Goal: Information Seeking & Learning: Learn about a topic

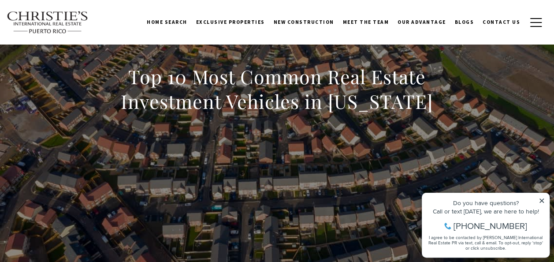
scroll to position [88, 0]
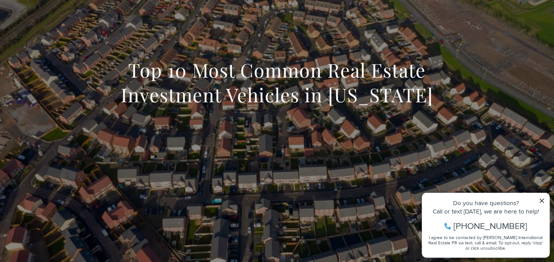
click at [542, 201] on icon at bounding box center [542, 200] width 4 height 4
click at [544, 200] on icon at bounding box center [542, 201] width 6 height 6
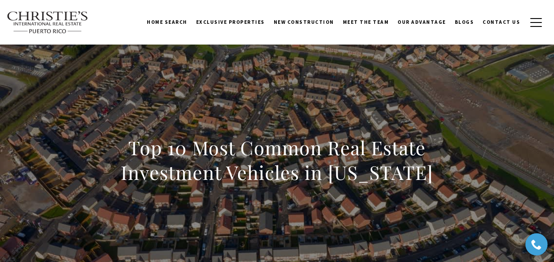
scroll to position [0, 0]
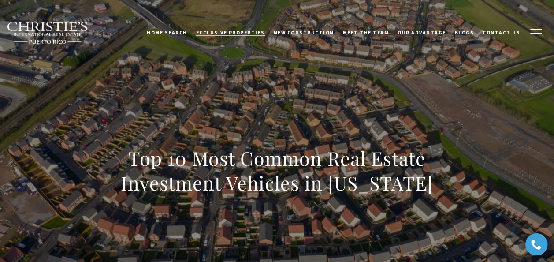
click at [229, 35] on span "Exclusive Properties" at bounding box center [230, 33] width 69 height 6
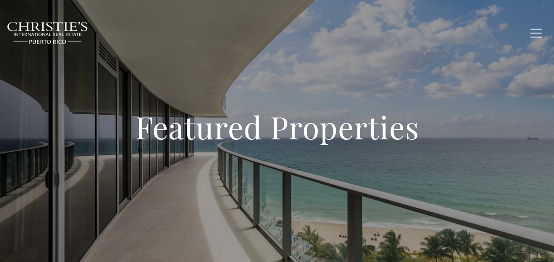
type input "**********"
type input "*********"
click at [497, 33] on span "Contact Us" at bounding box center [501, 33] width 37 height 6
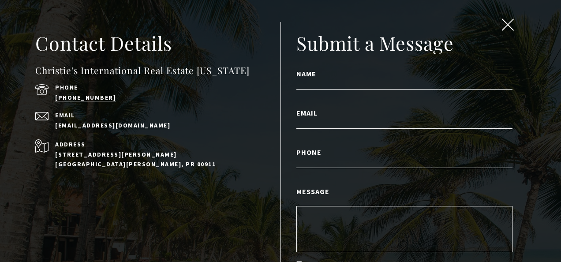
click at [505, 27] on span "close modal" at bounding box center [507, 24] width 11 height 11
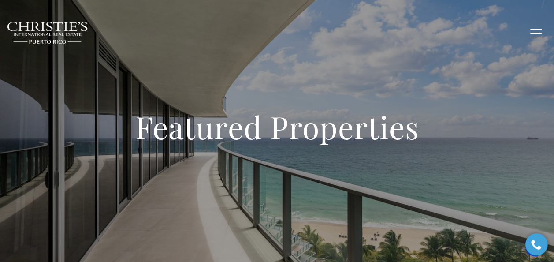
click at [467, 31] on span "Blogs" at bounding box center [464, 33] width 19 height 6
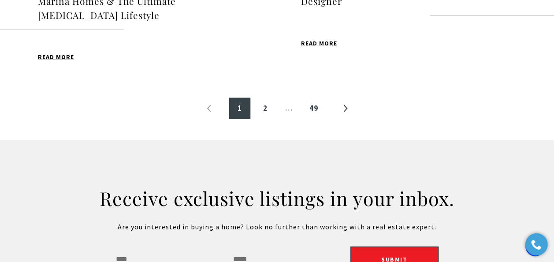
scroll to position [1146, 0]
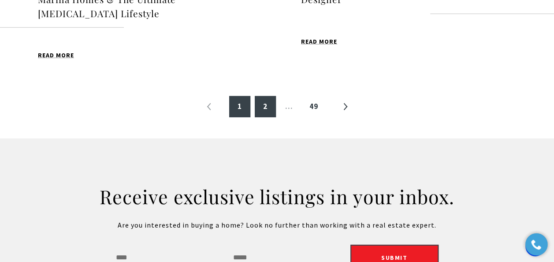
click at [261, 96] on link "2" at bounding box center [265, 106] width 21 height 21
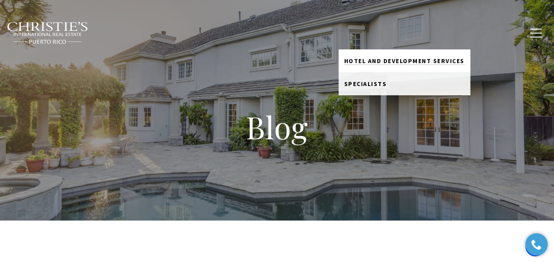
click at [380, 59] on span "Hotel and Development Services" at bounding box center [404, 61] width 120 height 8
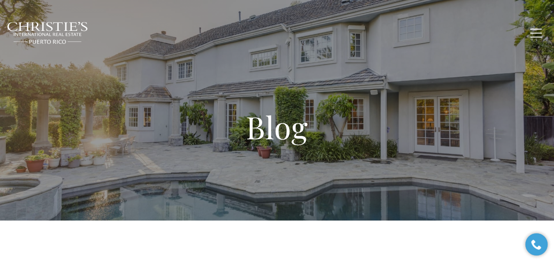
click at [220, 34] on span "Exclusive Properties" at bounding box center [230, 33] width 69 height 6
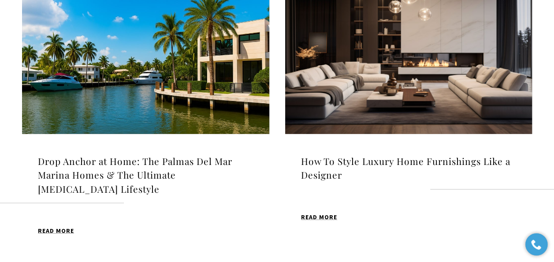
scroll to position [887, 0]
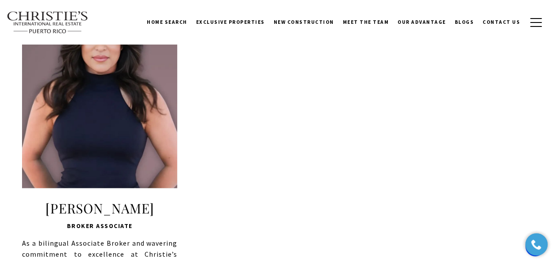
scroll to position [663, 0]
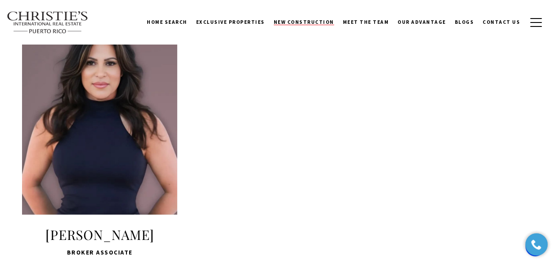
click at [302, 24] on span "New Construction" at bounding box center [304, 22] width 60 height 6
click at [117, 65] on div "LEARN MORE" at bounding box center [99, 113] width 155 height 202
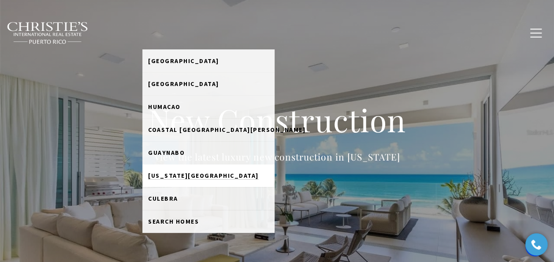
click at [178, 175] on span "[US_STATE][GEOGRAPHIC_DATA]" at bounding box center [203, 176] width 111 height 8
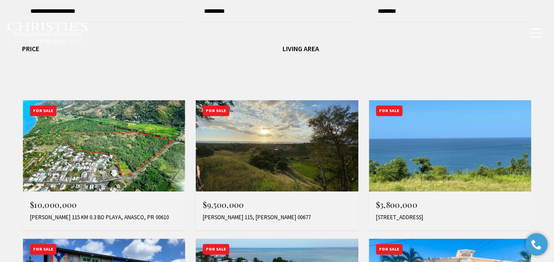
scroll to position [309, 0]
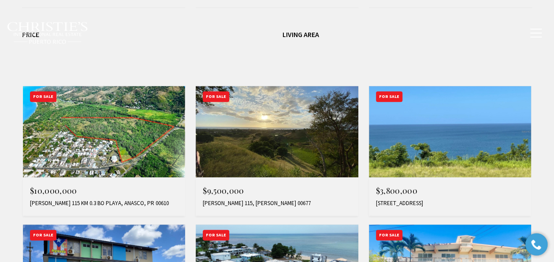
type input "**********"
type input "*********"
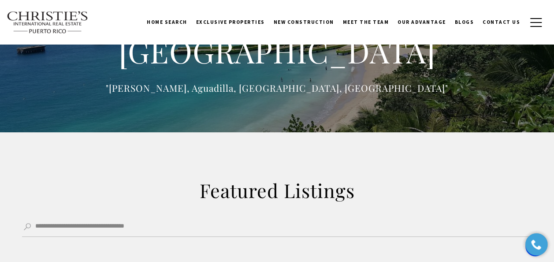
scroll to position [0, 0]
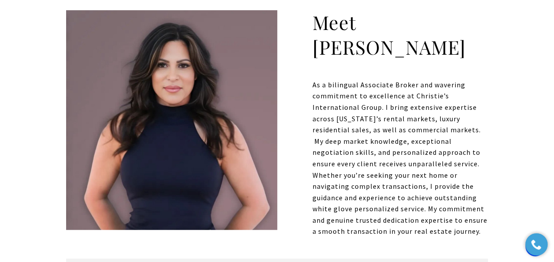
scroll to position [309, 0]
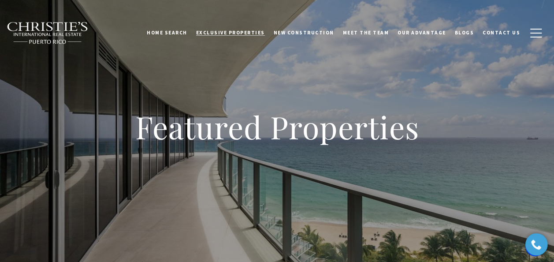
click at [256, 29] on link "Exclusive Properties" at bounding box center [231, 33] width 78 height 22
click at [241, 33] on span "Exclusive Properties" at bounding box center [230, 33] width 69 height 6
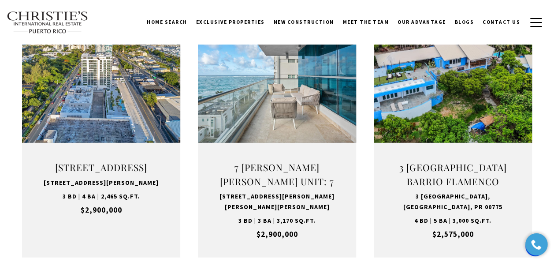
scroll to position [1102, 0]
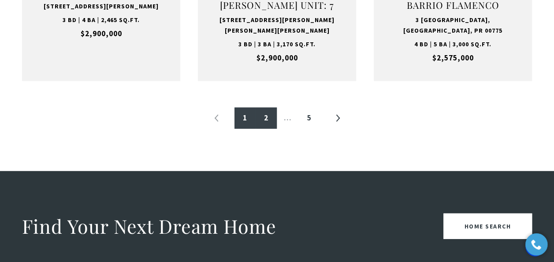
click at [266, 117] on link "2" at bounding box center [266, 118] width 21 height 21
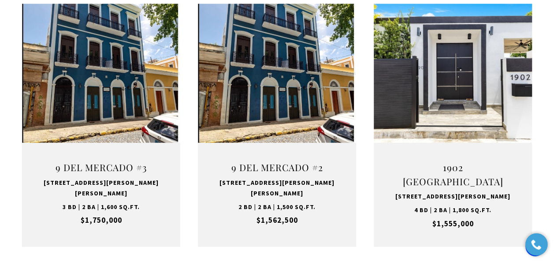
scroll to position [1014, 0]
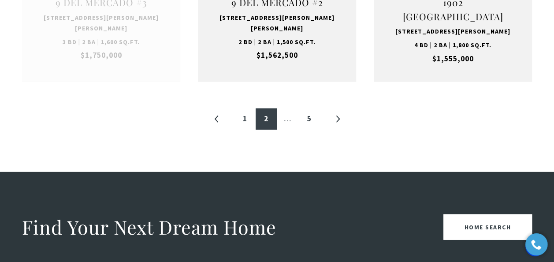
scroll to position [1102, 0]
